Goal: Navigation & Orientation: Find specific page/section

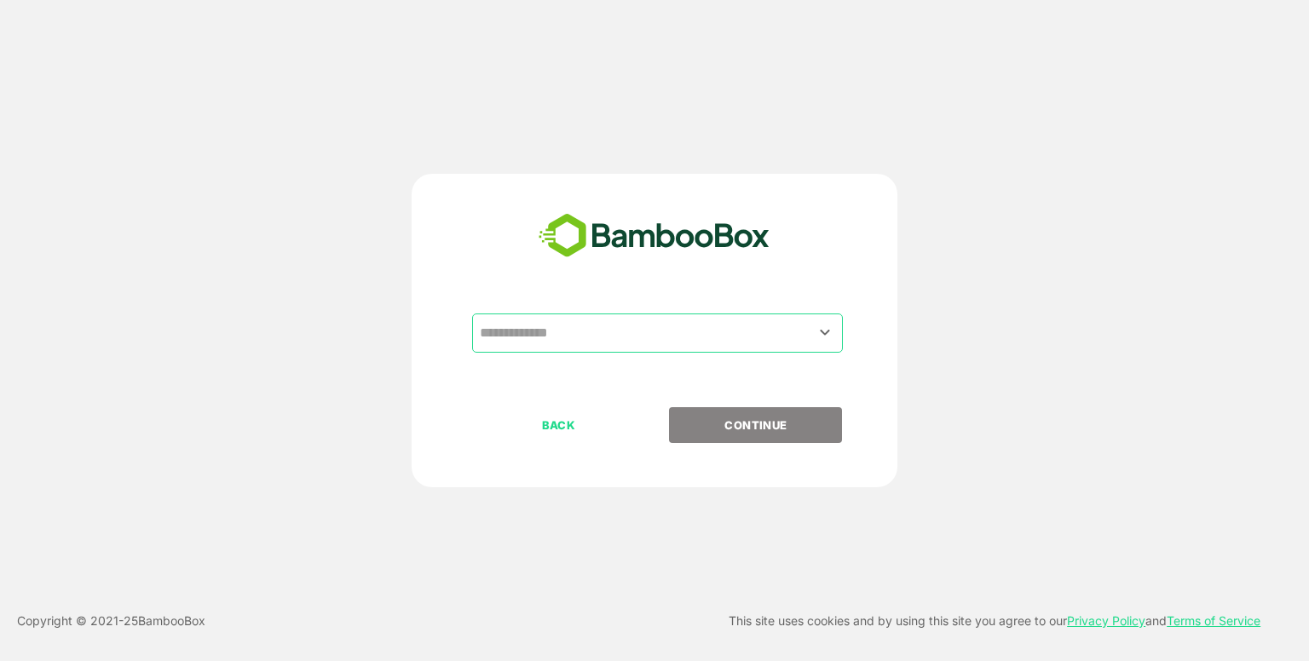
click at [580, 314] on div "​" at bounding box center [657, 333] width 371 height 39
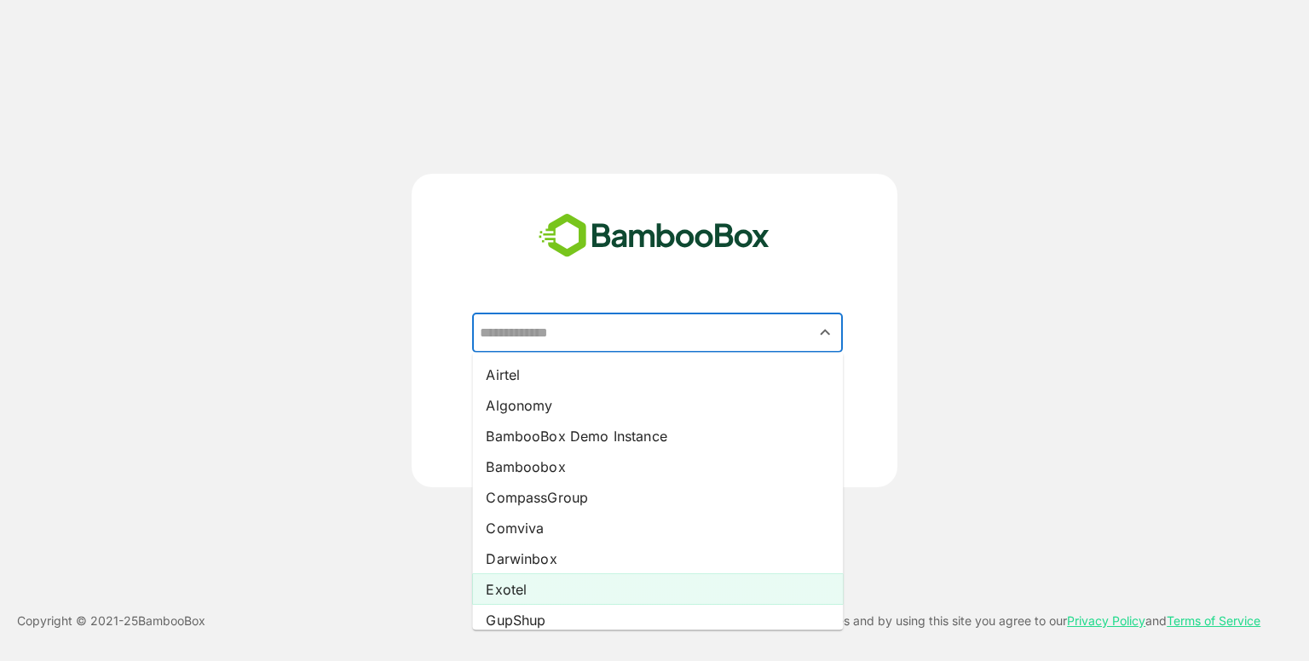
click at [518, 587] on li "Exotel" at bounding box center [657, 589] width 371 height 31
type input "******"
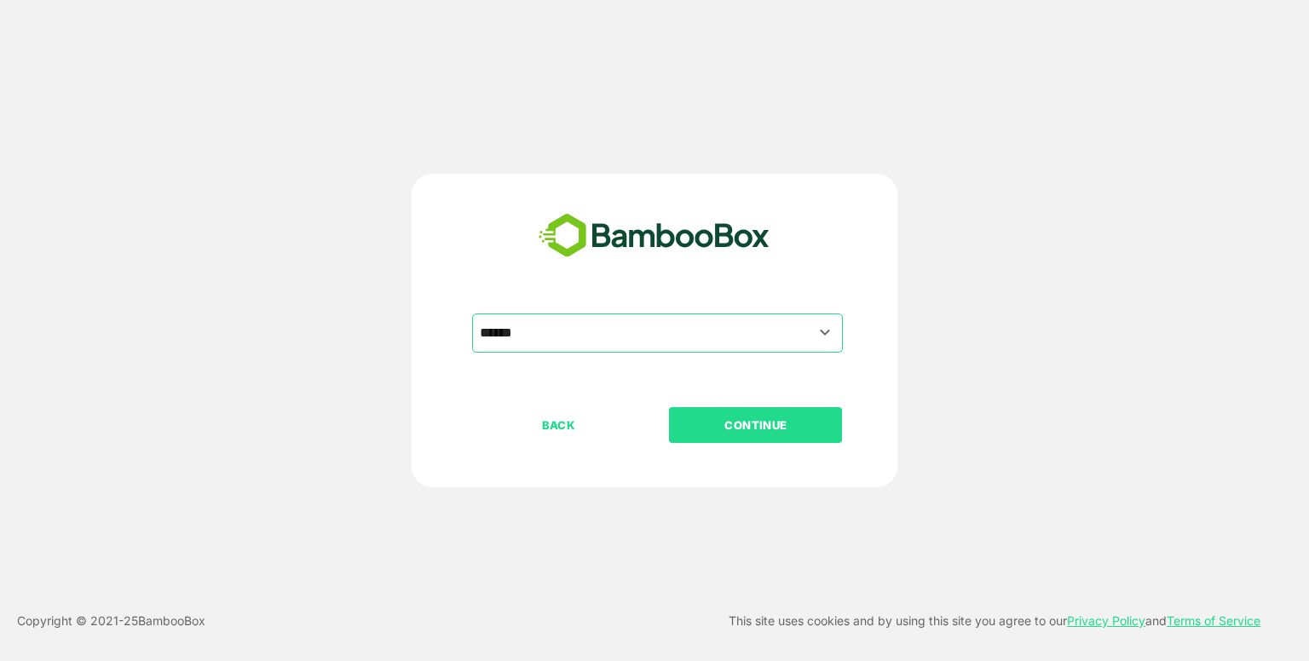
click at [735, 424] on p "CONTINUE" at bounding box center [756, 425] width 170 height 19
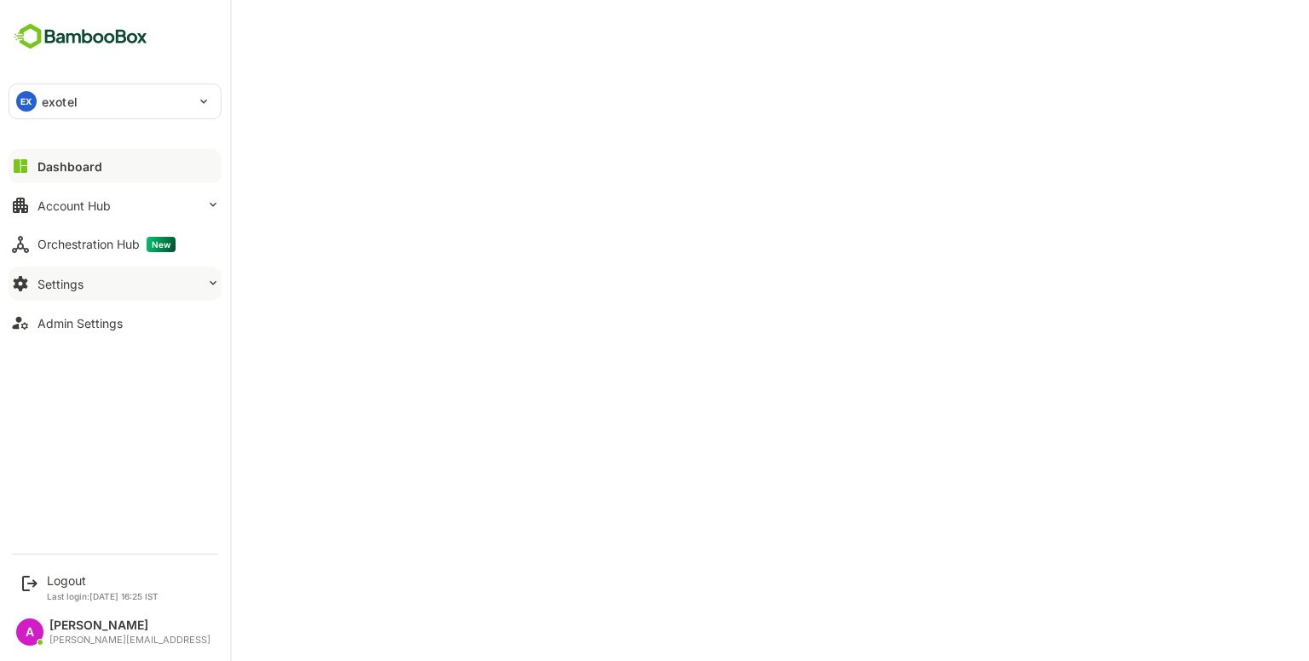
click at [133, 278] on button "Settings" at bounding box center [115, 284] width 213 height 34
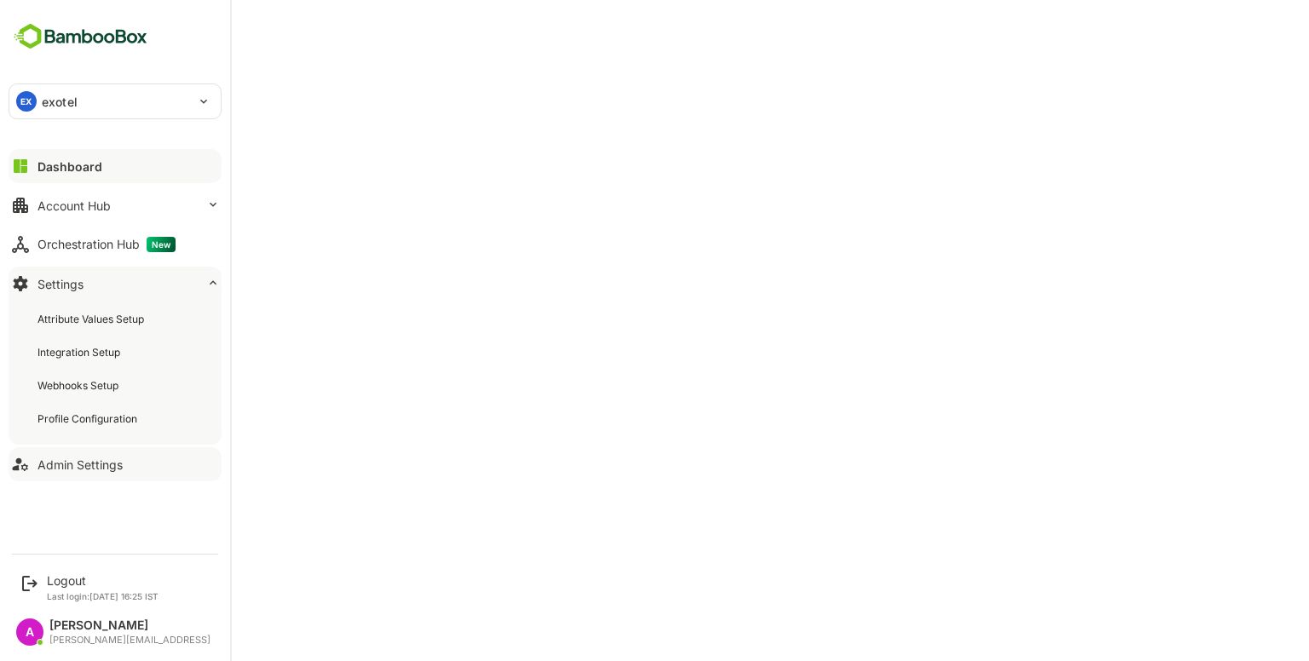
click at [99, 461] on div "Admin Settings" at bounding box center [79, 465] width 85 height 14
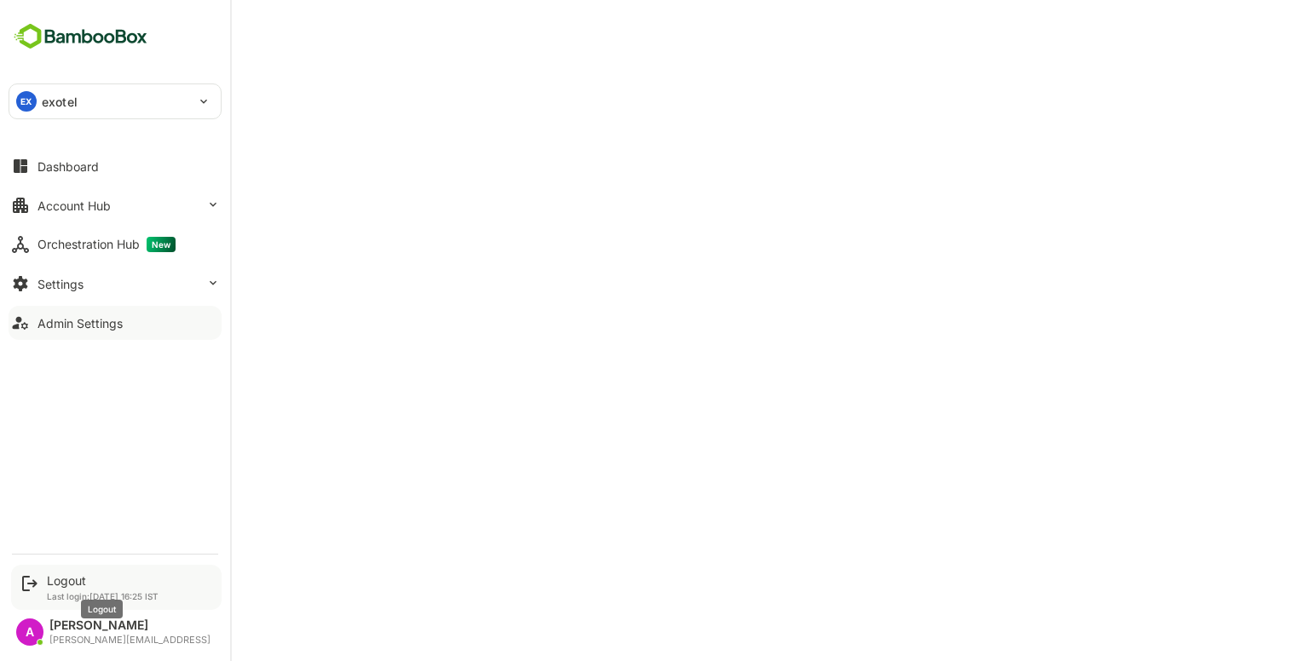
click at [63, 576] on div "Logout" at bounding box center [103, 581] width 112 height 14
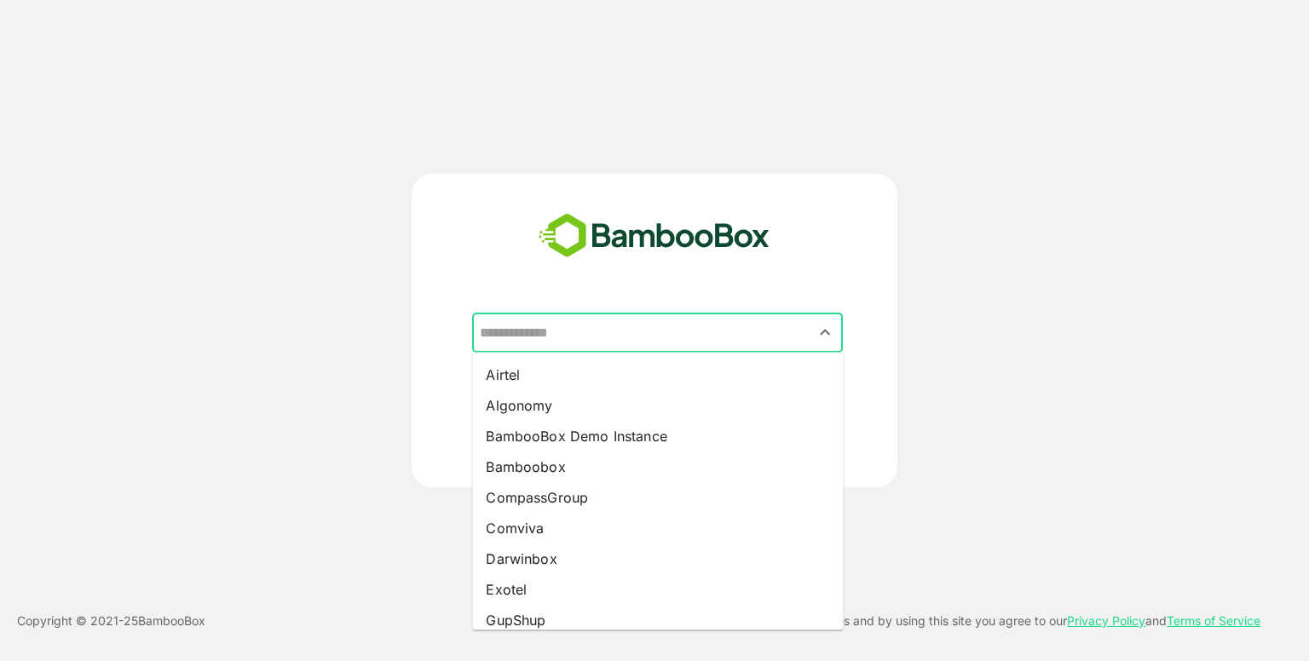
click at [593, 332] on input "text" at bounding box center [658, 333] width 364 height 32
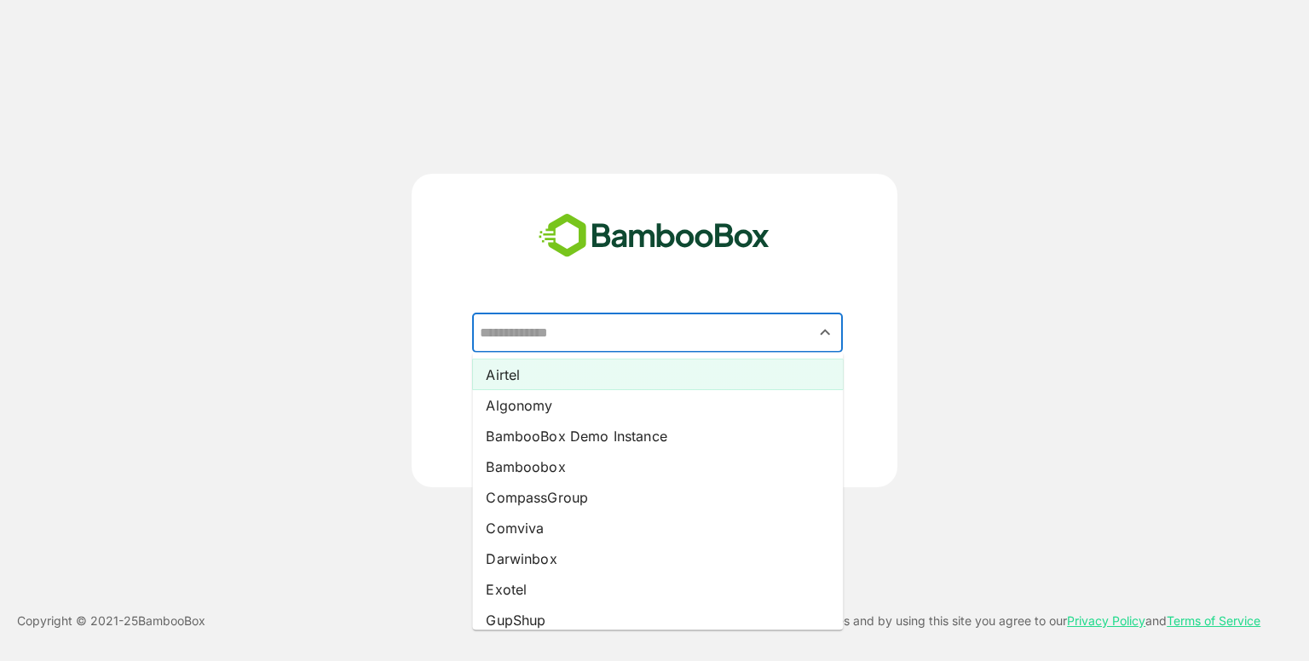
click at [562, 365] on li "Airtel" at bounding box center [657, 375] width 371 height 31
type input "******"
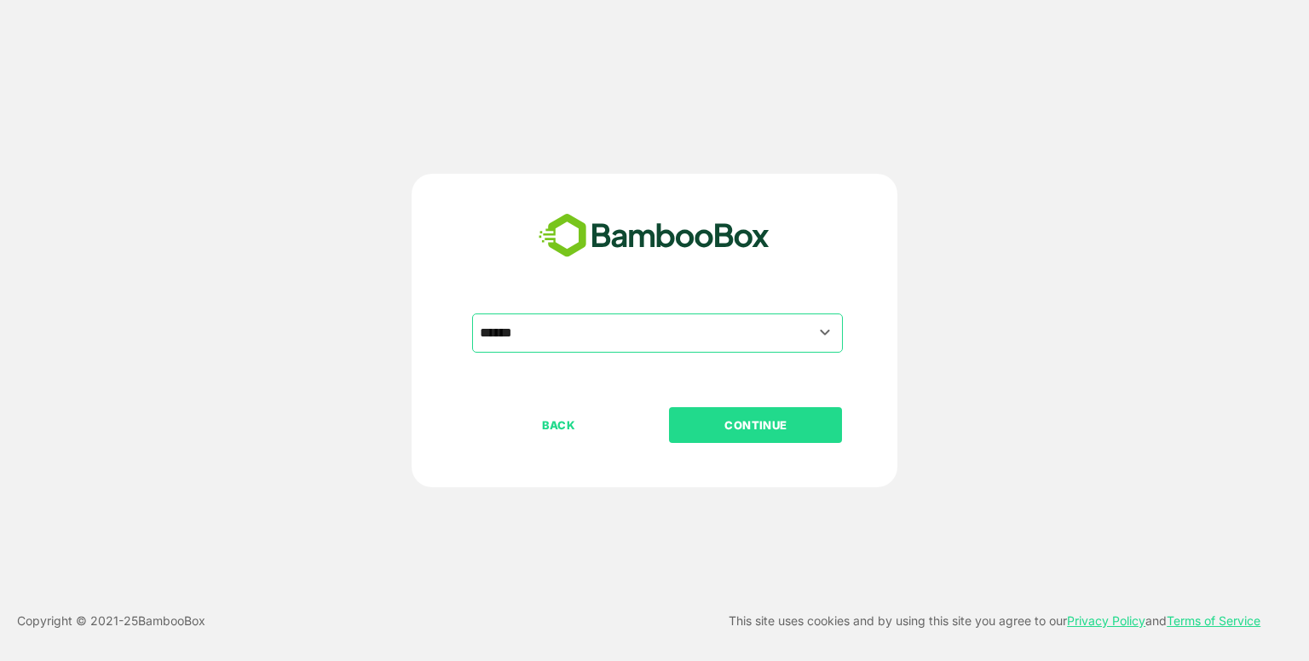
click at [719, 430] on p "CONTINUE" at bounding box center [756, 425] width 170 height 19
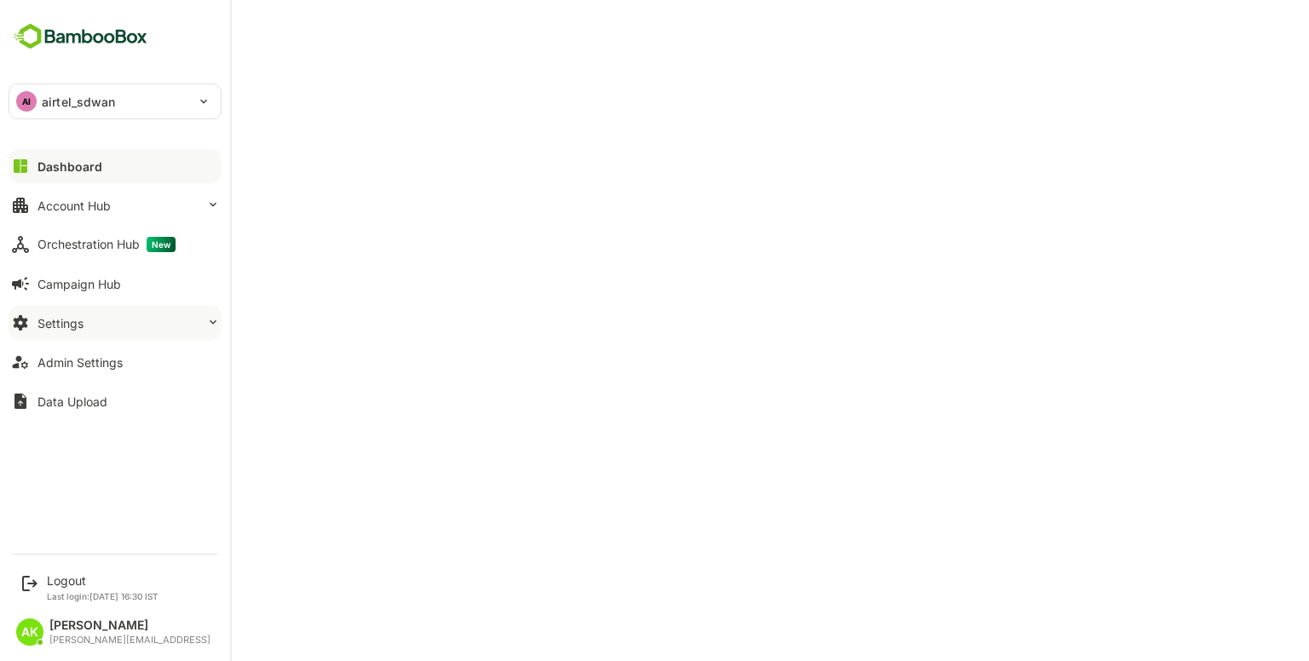
click at [69, 318] on div "Settings" at bounding box center [60, 323] width 46 height 14
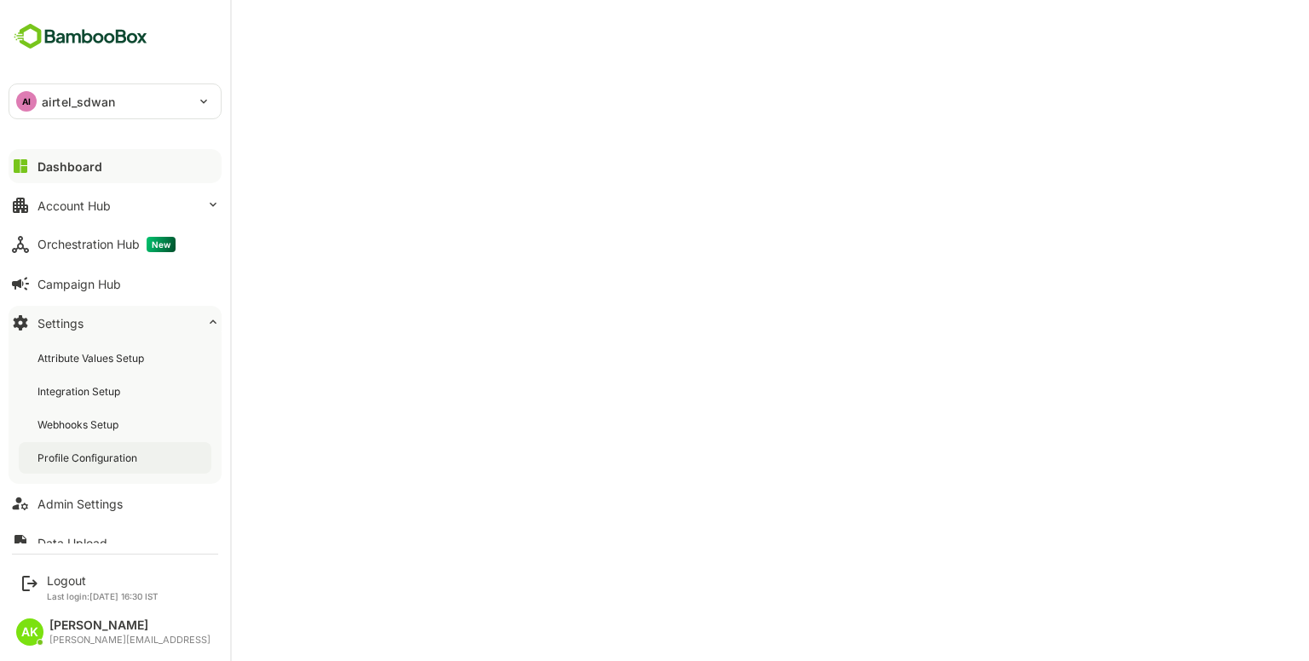
click at [99, 458] on div "Profile Configuration" at bounding box center [88, 458] width 103 height 14
click at [93, 488] on button "Admin Settings" at bounding box center [115, 504] width 213 height 34
